Goal: Navigation & Orientation: Find specific page/section

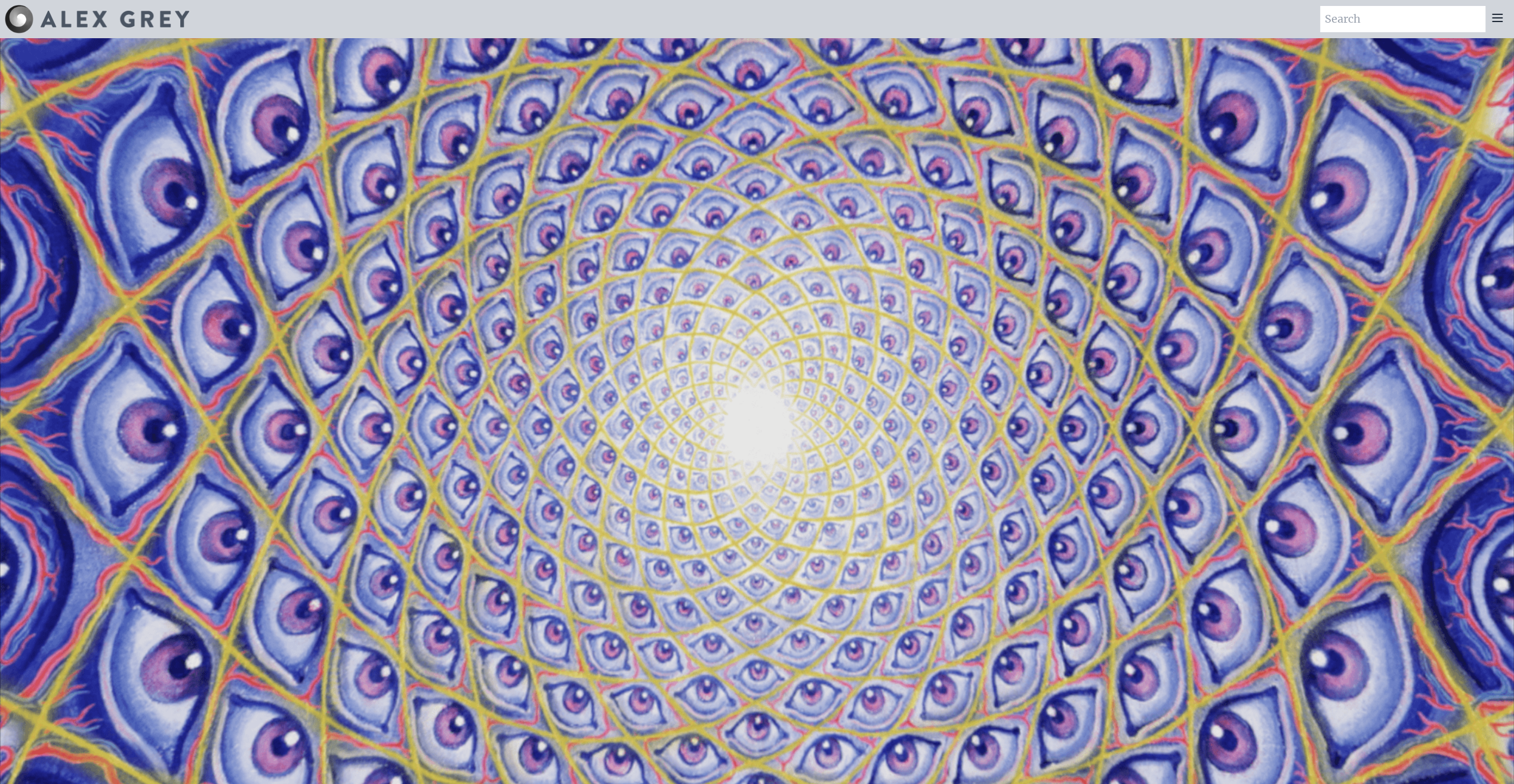
click at [1503, 23] on div at bounding box center [1497, 19] width 24 height 26
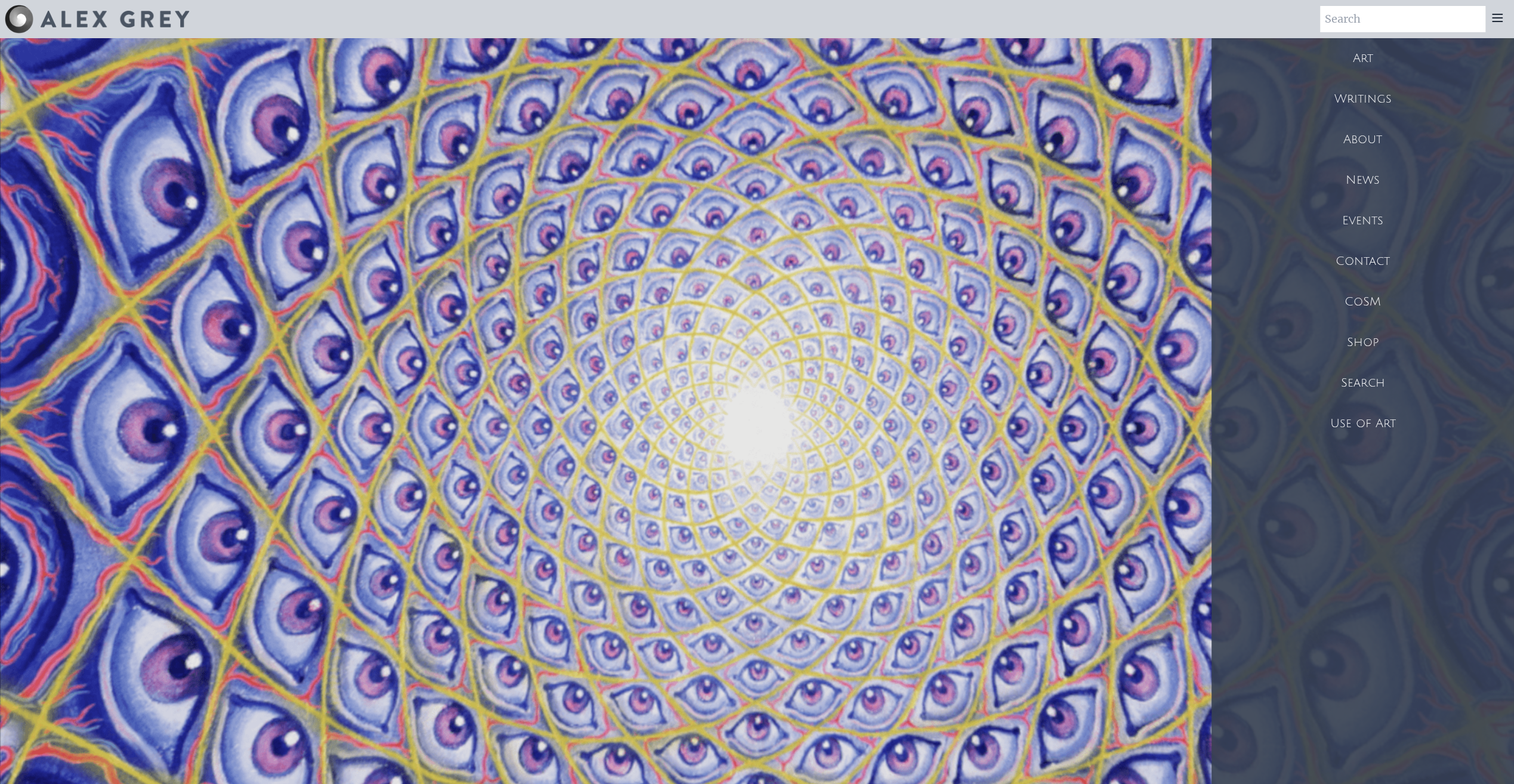
click at [1358, 344] on div "Shop" at bounding box center [1362, 342] width 303 height 41
